Goal: Task Accomplishment & Management: Complete application form

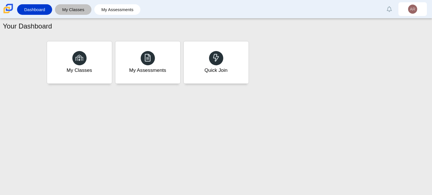
click at [76, 9] on link "My Classes" at bounding box center [73, 9] width 31 height 11
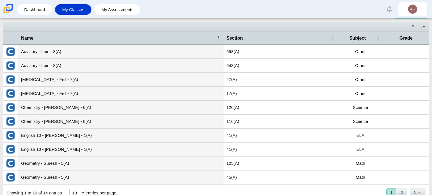
scroll to position [16, 0]
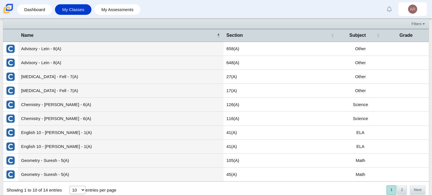
click at [67, 60] on td "Advisory - Lein - 8(A)" at bounding box center [120, 63] width 205 height 14
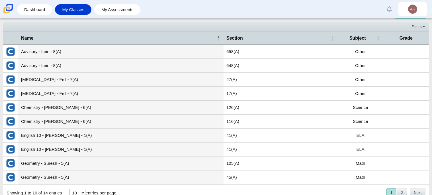
scroll to position [13, 0]
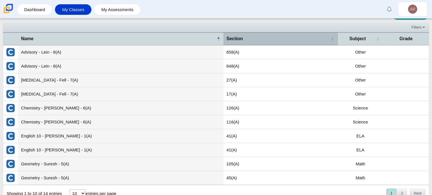
click at [249, 36] on div "Section" at bounding box center [278, 39] width 103 height 6
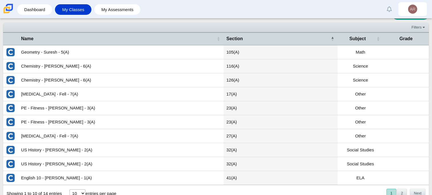
scroll to position [0, 0]
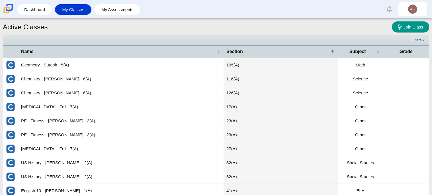
click at [247, 66] on td "105(A)" at bounding box center [281, 65] width 114 height 14
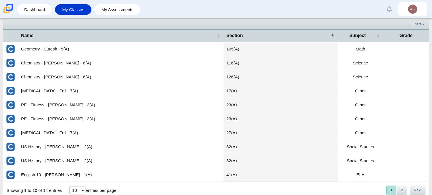
scroll to position [20, 0]
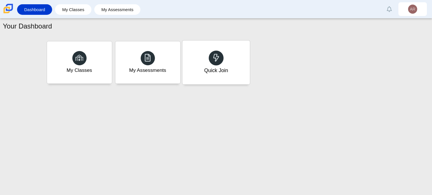
click at [229, 60] on div "Quick Join" at bounding box center [216, 62] width 68 height 44
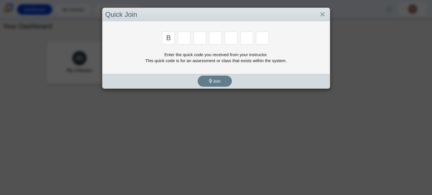
type input "B"
type input "m"
type input "3"
type input "5"
type input "3"
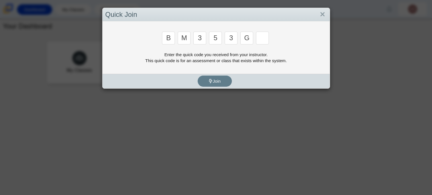
type input "g"
type input "b"
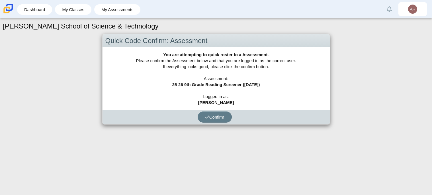
click at [244, 79] on div "You are attempting to quick roster to a Assessment. Please confirm the Assessme…" at bounding box center [216, 78] width 227 height 62
click at [220, 88] on div "You are attempting to quick roster to a Assessment. Please confirm the Assessme…" at bounding box center [216, 78] width 227 height 62
click at [206, 117] on use "submit" at bounding box center [207, 116] width 4 height 3
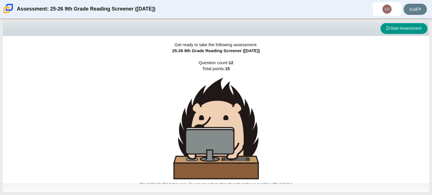
scroll to position [3, 0]
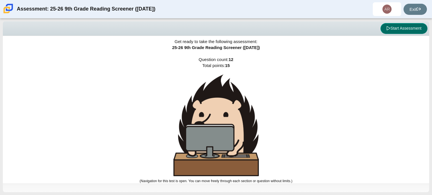
click at [391, 27] on button "Start Assessment" at bounding box center [404, 28] width 47 height 11
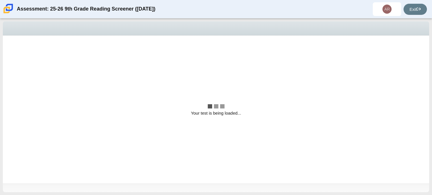
scroll to position [0, 0]
select select "ccc5b315-3c7c-471c-bf90-f22c8299c798"
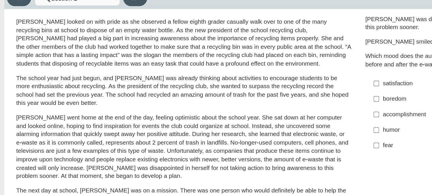
scroll to position [18, 0]
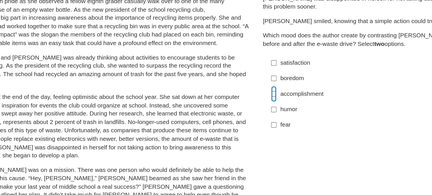
click at [250, 104] on input "accomplishment accomplishment" at bounding box center [251, 104] width 4 height 10
checkbox input "true"
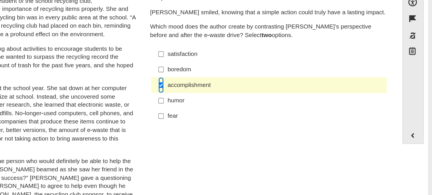
scroll to position [24, 0]
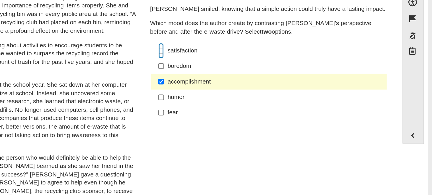
click at [249, 77] on input "satisfaction satisfaction" at bounding box center [251, 77] width 4 height 10
checkbox input "true"
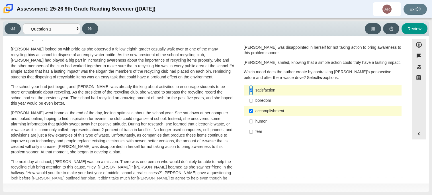
scroll to position [0, 0]
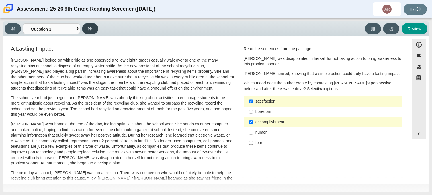
click at [91, 25] on button at bounding box center [90, 28] width 16 height 11
select select "0ff64528-ffd7-428d-b192-babfaadd44e8"
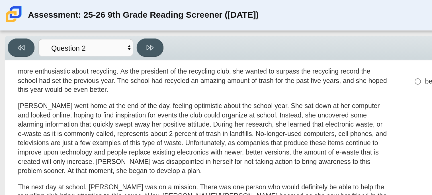
scroll to position [61, 0]
click at [138, 57] on div "Scarlett looked on with pride as she observed a fellow eighth grader casually w…" at bounding box center [123, 149] width 224 height 304
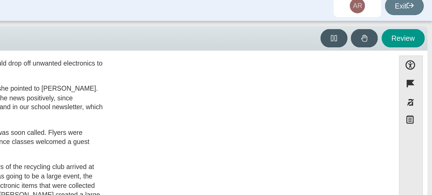
scroll to position [0, 0]
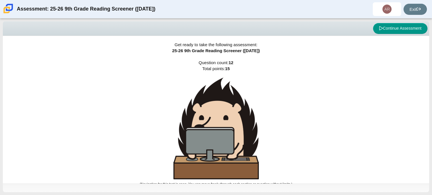
scroll to position [3, 0]
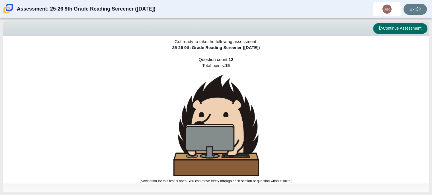
click at [382, 29] on button "Continue Assessment" at bounding box center [400, 28] width 54 height 11
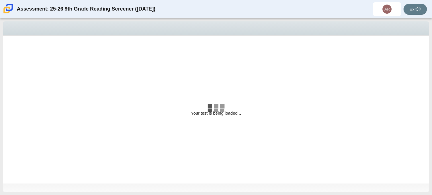
select select "0ff64528-ffd7-428d-b192-babfaadd44e8"
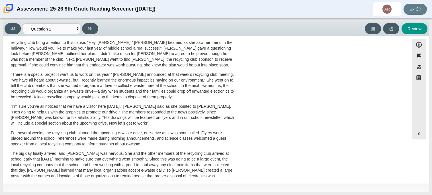
scroll to position [136, 0]
click at [192, 126] on div "Scarlett looked on with pride as she observed a fellow eighth grader casually w…" at bounding box center [123, 74] width 224 height 304
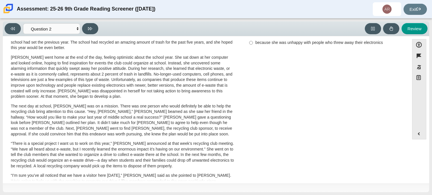
scroll to position [0, 0]
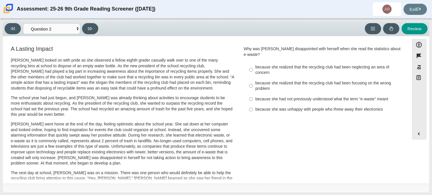
click at [277, 107] on div "because she was unhappy with people who threw away their electronics" at bounding box center [328, 110] width 144 height 6
click at [253, 104] on input "because she was unhappy with people who threw away their electronics because sh…" at bounding box center [251, 109] width 4 height 10
radio input "true"
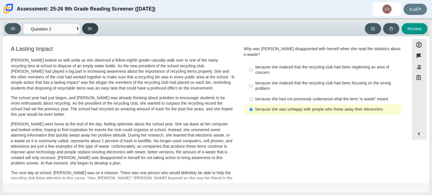
click at [87, 29] on button at bounding box center [90, 28] width 16 height 11
select select "7ce3d843-6974-4858-901c-1ff39630e843"
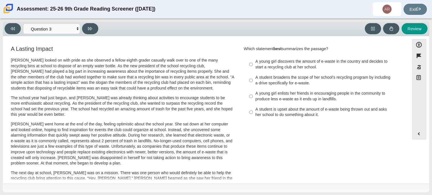
click at [294, 65] on div "A young girl discovers the amount of e-waste in the country and decides to star…" at bounding box center [328, 64] width 144 height 11
click at [253, 65] on input "A young girl discovers the amount of e-waste in the country and decides to star…" at bounding box center [251, 64] width 4 height 16
radio input "true"
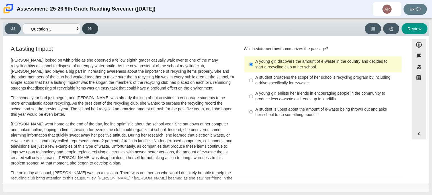
click at [89, 27] on icon at bounding box center [90, 29] width 4 height 4
select select "ca9ea0f1-49c5-4bd1-83b0-472c18652b42"
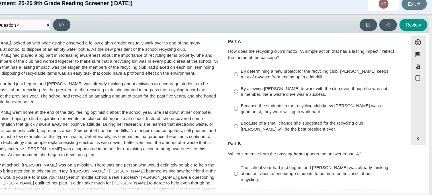
scroll to position [16, 0]
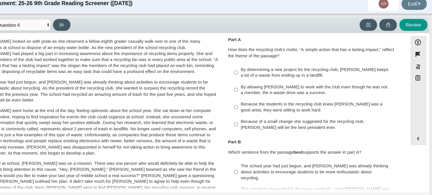
click at [287, 120] on div "Because of a small change she suggested for the recycling club, Scarlett will b…" at bounding box center [328, 120] width 144 height 11
click at [253, 120] on input "Because of a small change she suggested for the recycling club, Scarlett will b…" at bounding box center [251, 121] width 4 height 16
radio input "true"
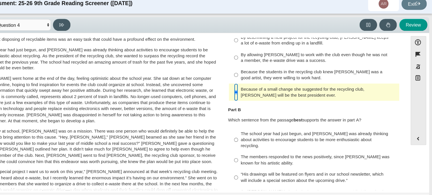
scroll to position [47, 0]
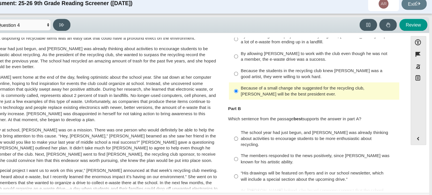
click at [283, 73] on div "Because the students in the recycling club knew Juan Carlos was a good artist, …" at bounding box center [328, 73] width 144 height 11
click at [253, 73] on input "Because the students in the recycling club knew Juan Carlos was a good artist, …" at bounding box center [251, 74] width 4 height 16
radio input "true"
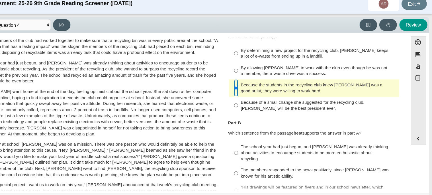
scroll to position [34, 0]
click at [291, 69] on div "By allowing Juan Carlos to work with the club even though he was not a member, …" at bounding box center [328, 71] width 144 height 11
click at [253, 69] on input "By allowing Juan Carlos to work with the club even though he was not a member, …" at bounding box center [251, 71] width 4 height 16
radio input "true"
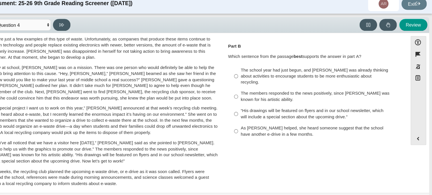
scroll to position [105, 0]
click at [305, 89] on div "The members responded to the news positively, since Juan Carlos was known for h…" at bounding box center [328, 94] width 144 height 11
click at [253, 88] on input "The members responded to the news positively, since Juan Carlos was known for h…" at bounding box center [251, 94] width 4 height 16
radio input "true"
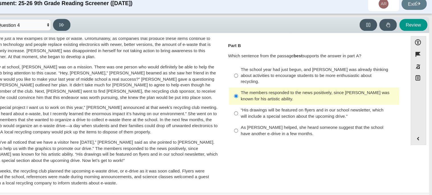
click at [331, 106] on div "“His drawings will be featured on flyers and in our school newsletter, which wi…" at bounding box center [328, 110] width 144 height 11
click at [253, 106] on input "“His drawings will be featured on flyers and in our school newsletter, which wi…" at bounding box center [251, 110] width 4 height 16
radio input "true"
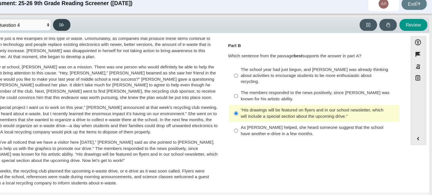
click at [88, 30] on button at bounding box center [90, 28] width 16 height 11
select select "e41f1a79-e29f-4095-8030-a53364015bed"
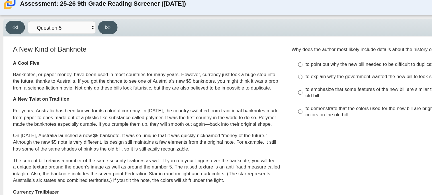
scroll to position [0, 0]
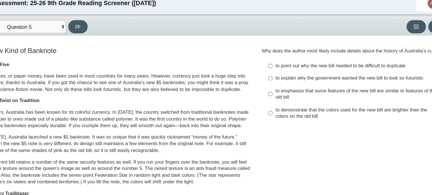
click at [268, 71] on div "to explain why the government wanted the new bill to look so futuristic" at bounding box center [328, 72] width 144 height 6
click at [253, 71] on input "to explain why the government wanted the new bill to look so futuristic to expl…" at bounding box center [251, 72] width 4 height 10
radio input "true"
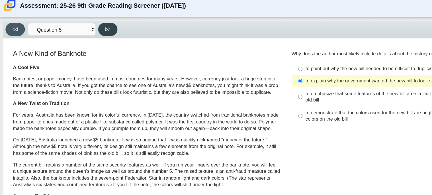
click at [91, 25] on button at bounding box center [90, 28] width 16 height 11
select select "69146e31-7b3d-4a3e-9ce6-f30c24342ae0"
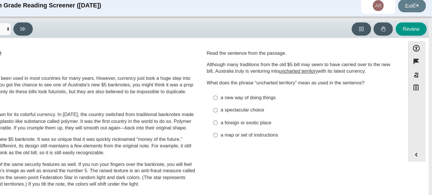
click at [283, 86] on div "a new way of doing things" at bounding box center [328, 87] width 144 height 6
click at [253, 86] on input "a new way of doing things a new way of doing things" at bounding box center [251, 86] width 4 height 10
radio input "true"
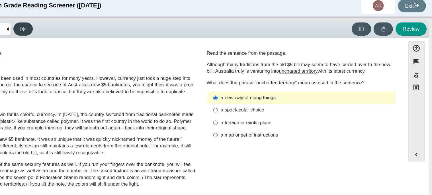
click at [90, 27] on icon at bounding box center [90, 29] width 4 height 4
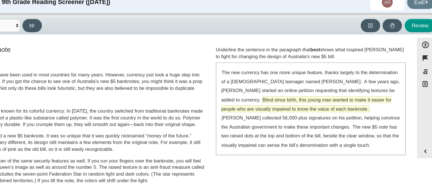
click at [381, 88] on span "Blind since birth, this young man wanted to make it easier for people who are v…" at bounding box center [320, 94] width 143 height 13
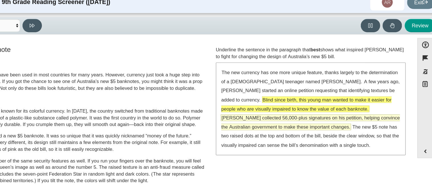
click at [337, 103] on span "McLeod collected 56,000-plus signatures on his petition, helping convince the A…" at bounding box center [323, 109] width 149 height 13
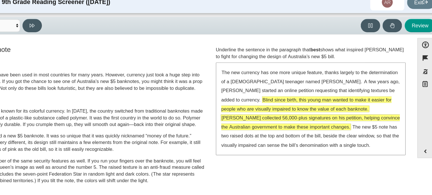
click at [336, 103] on span "McLeod collected 56,000-plus signatures on his petition, helping convince the A…" at bounding box center [323, 109] width 149 height 13
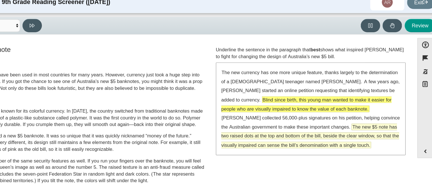
click at [288, 120] on span "The new $5 note has two raised dots at the top and bottom of the bill, beside t…" at bounding box center [323, 121] width 149 height 20
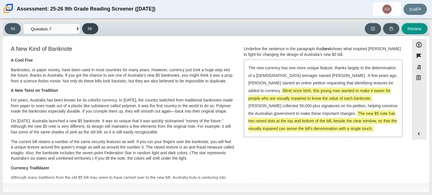
click at [89, 30] on icon at bounding box center [90, 29] width 4 height 4
select select "ea8338c2-a6a3-418e-a305-2b963b54a290"
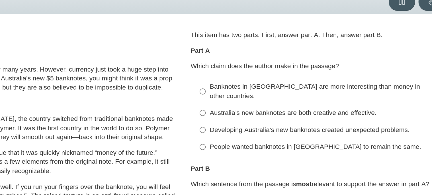
click at [299, 94] on div "Australia’s new banknotes are both creative and effective." at bounding box center [328, 97] width 144 height 6
click at [253, 92] on input "Australia’s new banknotes are both creative and effective. Australia’s new bank…" at bounding box center [251, 96] width 4 height 10
radio input "true"
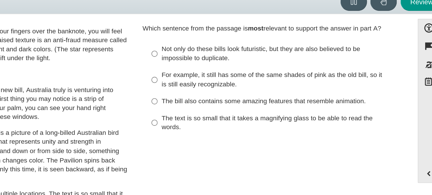
scroll to position [95, 0]
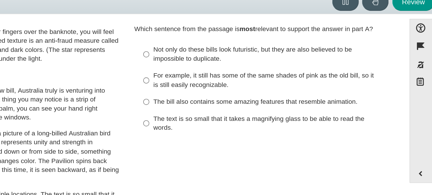
click at [279, 59] on div "Not only do these bills look futuristic, but they are also believed to be impos…" at bounding box center [328, 60] width 144 height 11
click at [253, 59] on input "Not only do these bills look futuristic, but they are also believed to be impos…" at bounding box center [251, 61] width 4 height 16
radio input "true"
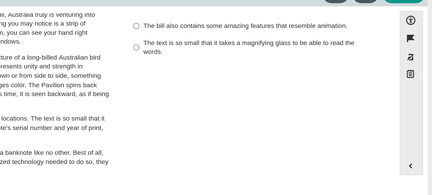
scroll to position [0, 0]
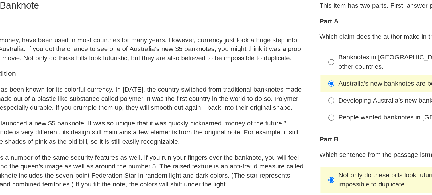
click at [161, 109] on p "For years, Australia has been known for its colorful currency. In 1988, the cou…" at bounding box center [123, 105] width 224 height 17
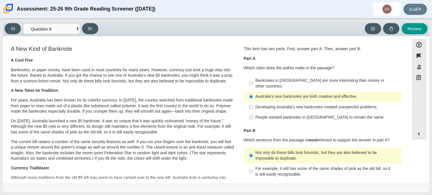
click at [88, 21] on div "Viewing Question 8 of 12 in Pacing Mode Questions Question 1 Question 2 Questio…" at bounding box center [216, 21] width 427 height 0
click at [90, 27] on icon at bounding box center [90, 28] width 4 height 3
select select "89f058d6-b15c-4ef5-a4b3-fdaffb8868b6"
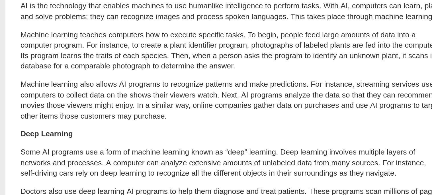
scroll to position [34, 0]
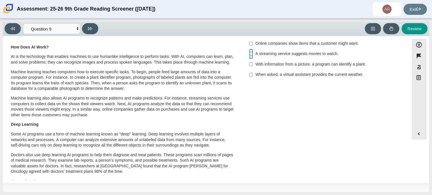
click at [251, 54] on input "A streaming service suggests movies to watch. A streaming service suggests movi…" at bounding box center [251, 54] width 4 height 10
checkbox input "true"
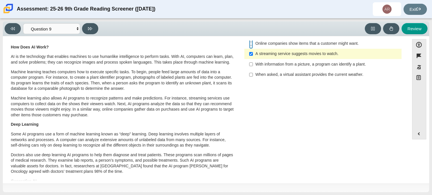
click at [249, 43] on input "Online companies show items that a customer might want. Online companies show i…" at bounding box center [251, 43] width 4 height 10
checkbox input "true"
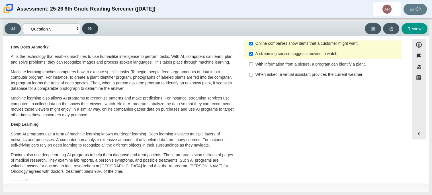
click at [90, 30] on icon at bounding box center [90, 29] width 4 height 4
select select "cdf3c14e-a918-44d1-9b63-3db0fa81641e"
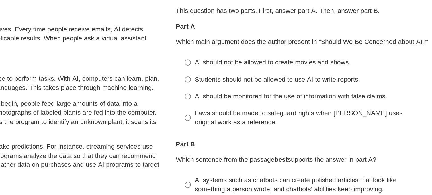
click at [280, 80] on div "AI should not be allowed to create movies and shows." at bounding box center [328, 81] width 144 height 6
click at [253, 80] on input "AI should not be allowed to create movies and shows. AI should not be allowed t…" at bounding box center [251, 81] width 4 height 10
radio input "true"
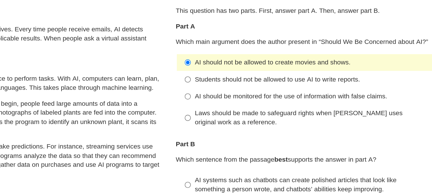
click at [278, 92] on div "Students should not be allowed to use AI to write reports." at bounding box center [328, 91] width 144 height 6
click at [253, 92] on input "Students should not be allowed to use AI to write reports. Students should not …" at bounding box center [251, 91] width 4 height 10
radio input "true"
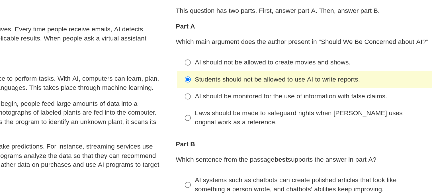
click at [280, 102] on div "AI should be monitored for the use of information with false claims." at bounding box center [328, 102] width 144 height 6
click at [253, 102] on input "AI should be monitored for the use of information with false claims. AI should …" at bounding box center [251, 101] width 4 height 10
radio input "true"
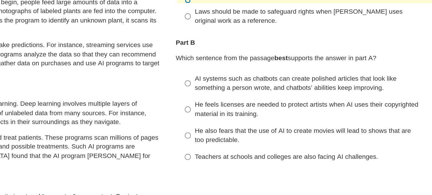
scroll to position [66, 0]
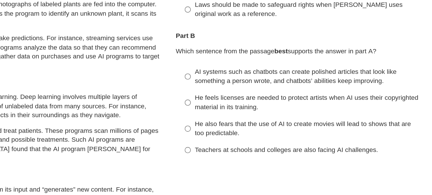
click at [270, 104] on div "He feels licenses are needed to protect artists when AI uses their copyrighted …" at bounding box center [328, 104] width 144 height 11
click at [253, 104] on input "He feels licenses are needed to protect artists when AI uses their copyrighted …" at bounding box center [251, 105] width 4 height 16
radio input "true"
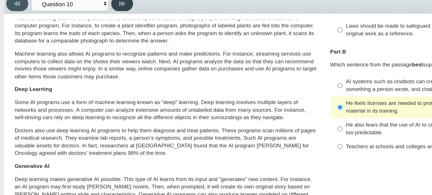
click at [87, 29] on button at bounding box center [90, 28] width 16 height 11
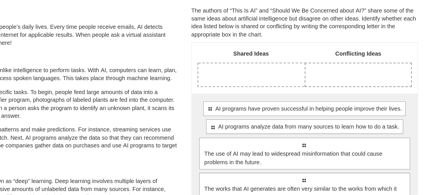
click at [296, 86] on div "Drop response in row 1 of column 1 (Shared Ideas)" at bounding box center [286, 94] width 74 height 16
click at [293, 93] on div "Drop response in row 1 of column 1 (Shared Ideas)" at bounding box center [286, 94] width 74 height 16
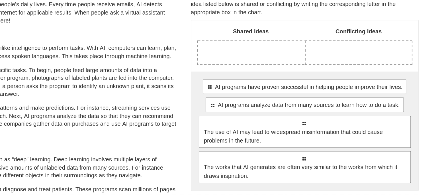
scroll to position [8, 0]
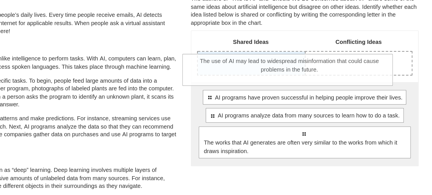
drag, startPoint x: 289, startPoint y: 131, endPoint x: 280, endPoint y: 79, distance: 53.1
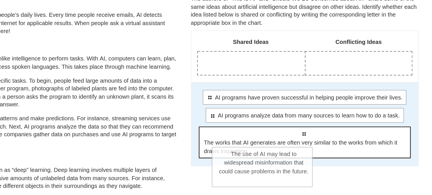
drag, startPoint x: 280, startPoint y: 84, endPoint x: 291, endPoint y: 150, distance: 66.1
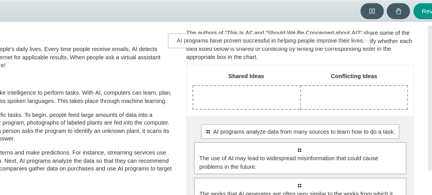
scroll to position [0, 0]
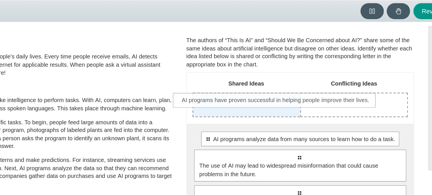
drag, startPoint x: 313, startPoint y: 71, endPoint x: 297, endPoint y: 89, distance: 24.1
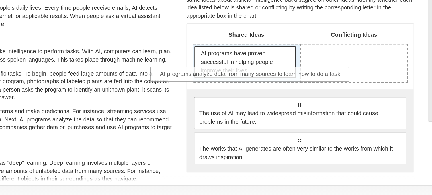
drag, startPoint x: 337, startPoint y: 128, endPoint x: 304, endPoint y: 106, distance: 39.4
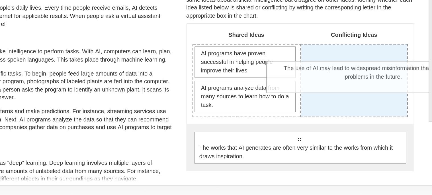
drag, startPoint x: 295, startPoint y: 160, endPoint x: 348, endPoint y: 109, distance: 74.4
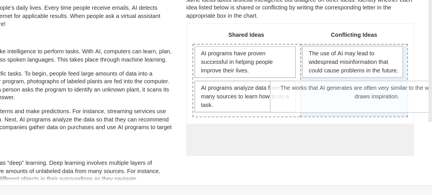
drag, startPoint x: 294, startPoint y: 152, endPoint x: 348, endPoint y: 117, distance: 64.5
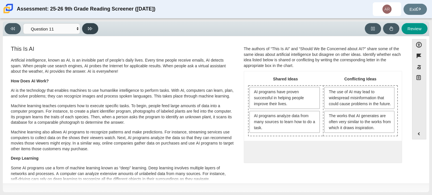
click at [91, 31] on button at bounding box center [90, 28] width 16 height 11
select select "c3effed4-44ce-4a19-bd96-1787f34e9b4c"
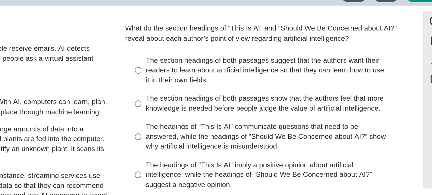
click at [324, 55] on div "What do the section headings of “This Is AI” and “Should We Be Concerned about …" at bounding box center [323, 51] width 158 height 11
click at [277, 72] on div "The section headings of both passages suggest that the authors want their reade…" at bounding box center [328, 72] width 144 height 17
click at [253, 72] on input "The section headings of both passages suggest that the authors want their reade…" at bounding box center [251, 73] width 4 height 22
radio input "true"
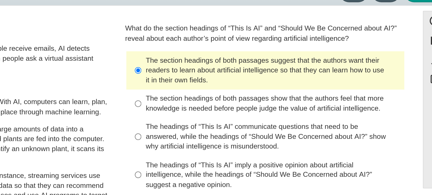
click at [263, 123] on div "The headings of “This Is AI” imply a positive opinion about artificial intellig…" at bounding box center [328, 131] width 144 height 17
click at [253, 123] on input "The headings of “This Is AI” imply a positive opinion about artificial intellig…" at bounding box center [251, 132] width 4 height 22
radio input "true"
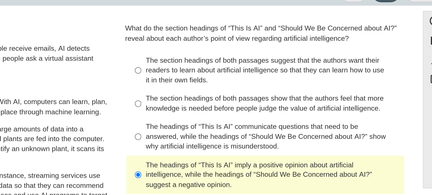
click at [266, 108] on div "The headings of “This Is AI” communicate questions that need to be answered, wh…" at bounding box center [328, 110] width 144 height 17
click at [253, 108] on input "The headings of “This Is AI” communicate questions that need to be answered, wh…" at bounding box center [251, 110] width 4 height 22
radio input "true"
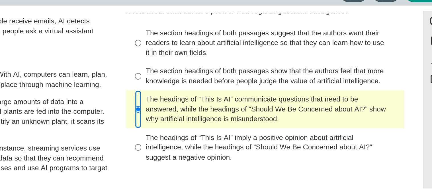
scroll to position [16, 0]
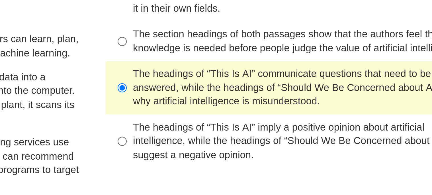
click at [290, 117] on div "The headings of “This Is AI” imply a positive opinion about artificial intellig…" at bounding box center [328, 115] width 144 height 17
click at [253, 117] on input "The headings of “This Is AI” imply a positive opinion about artificial intellig…" at bounding box center [251, 116] width 4 height 22
radio input "true"
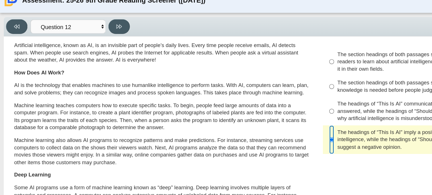
scroll to position [0, 0]
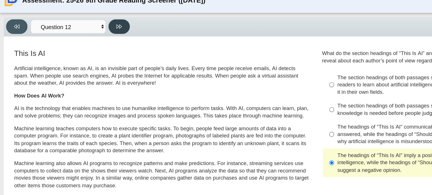
click at [90, 28] on icon at bounding box center [90, 29] width 4 height 4
select select "review"
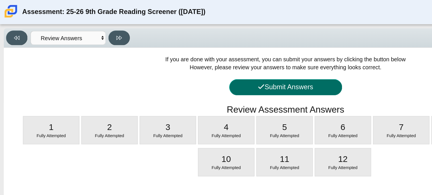
click at [211, 65] on button "Submit Answers" at bounding box center [217, 66] width 86 height 12
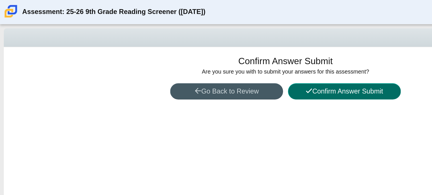
click at [239, 69] on button "Confirm Answer Submit" at bounding box center [261, 69] width 86 height 12
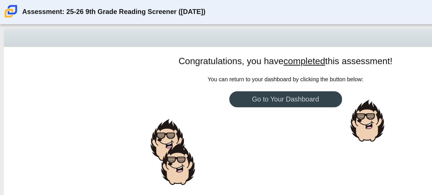
click at [186, 77] on link "Go to Your Dashboard" at bounding box center [217, 75] width 86 height 12
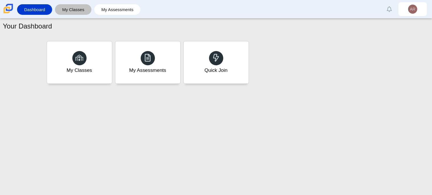
click at [66, 10] on link "My Classes" at bounding box center [73, 9] width 31 height 11
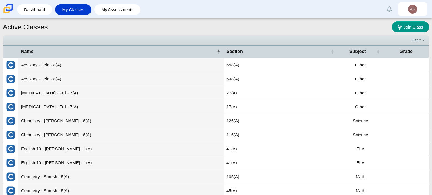
click at [64, 66] on td "Advisory - Lein - 8(A)" at bounding box center [120, 65] width 205 height 14
click at [84, 66] on td "Advisory - Lein - 8(A)" at bounding box center [120, 65] width 205 height 14
click at [141, 61] on td "Advisory - Lein - 8(A)" at bounding box center [120, 65] width 205 height 14
click at [230, 64] on td "658(A)" at bounding box center [281, 65] width 114 height 14
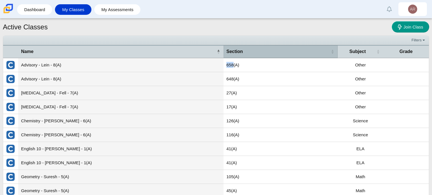
click at [225, 50] on th "Section" at bounding box center [281, 51] width 114 height 13
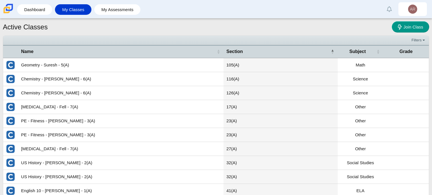
scroll to position [20, 0]
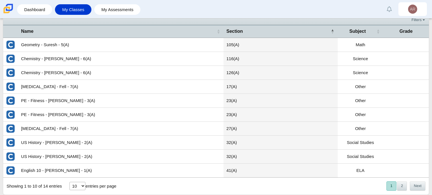
click at [80, 185] on select "10 25 50 100" at bounding box center [78, 186] width 16 height 8
click at [70, 182] on select "10 25 50 100" at bounding box center [78, 186] width 16 height 8
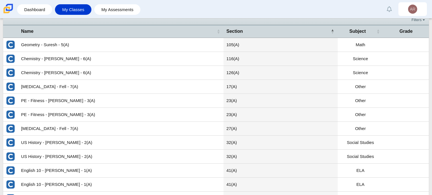
scroll to position [76, 0]
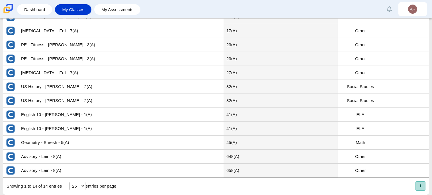
click at [79, 187] on select "10 25 50 100" at bounding box center [78, 186] width 16 height 8
select select "10"
click at [70, 182] on select "10 25 50 100" at bounding box center [78, 186] width 16 height 8
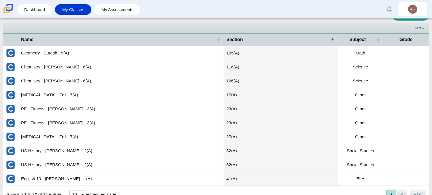
scroll to position [20, 0]
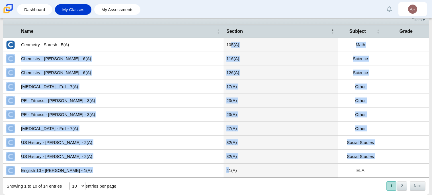
drag, startPoint x: 231, startPoint y: 42, endPoint x: 229, endPoint y: 174, distance: 132.0
click at [229, 174] on tbody "Geometry - Suresh - 5(A) 105(A) Math Chemistry - [PERSON_NAME] - 6(A) 116(A) Sc…" at bounding box center [216, 108] width 426 height 140
click at [156, 136] on td "US History - [PERSON_NAME] - 2(A)" at bounding box center [120, 143] width 205 height 14
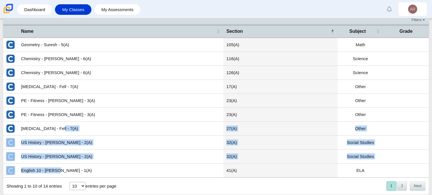
drag, startPoint x: 56, startPoint y: 129, endPoint x: 62, endPoint y: 176, distance: 47.6
click at [62, 176] on tbody "Geometry - Suresh - 5(A) 105(A) Math Chemistry - [PERSON_NAME] - 6(A) 116(A) Sc…" at bounding box center [216, 108] width 426 height 140
click at [63, 166] on td "English 10 - [PERSON_NAME] - 1(A)" at bounding box center [120, 171] width 205 height 14
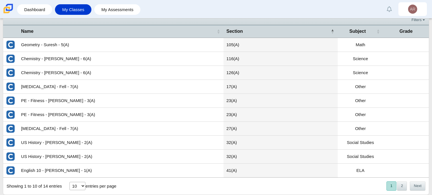
click at [58, 115] on td "PE - Fitness - [PERSON_NAME] - 3(A)" at bounding box center [120, 115] width 205 height 14
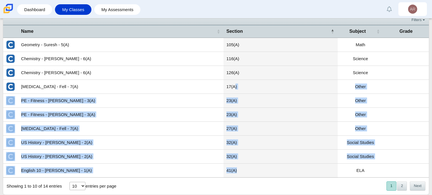
drag, startPoint x: 235, startPoint y: 85, endPoint x: 242, endPoint y: 175, distance: 90.1
click at [242, 175] on tbody "Geometry - Suresh - 5(A) 105(A) Math Chemistry - [PERSON_NAME] - 6(A) 116(A) Sc…" at bounding box center [216, 108] width 426 height 140
click at [275, 133] on td "27(A)" at bounding box center [281, 129] width 114 height 14
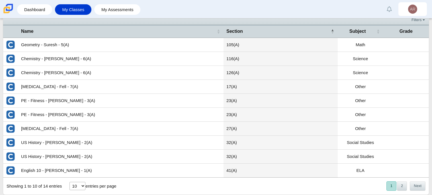
click at [80, 107] on td "PE - Fitness - [PERSON_NAME] - 3(A)" at bounding box center [120, 101] width 205 height 14
drag, startPoint x: 229, startPoint y: 115, endPoint x: 178, endPoint y: 111, distance: 51.8
click at [178, 111] on tr "PE - Fitness - [PERSON_NAME] - 3(A) 23(A) Other" at bounding box center [216, 115] width 426 height 14
click at [178, 111] on td "PE - Fitness - [PERSON_NAME] - 3(A)" at bounding box center [120, 115] width 205 height 14
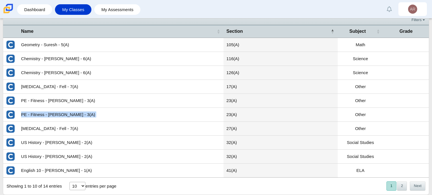
click at [178, 111] on td "PE - Fitness - [PERSON_NAME] - 3(A)" at bounding box center [120, 115] width 205 height 14
